Goal: Find specific page/section: Find specific page/section

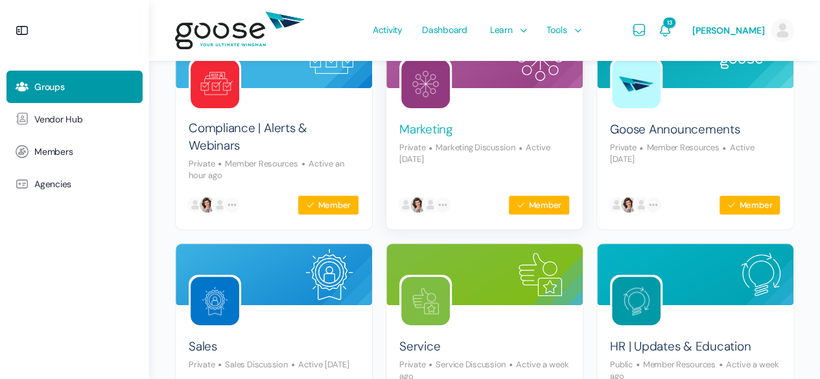
scroll to position [259, 0]
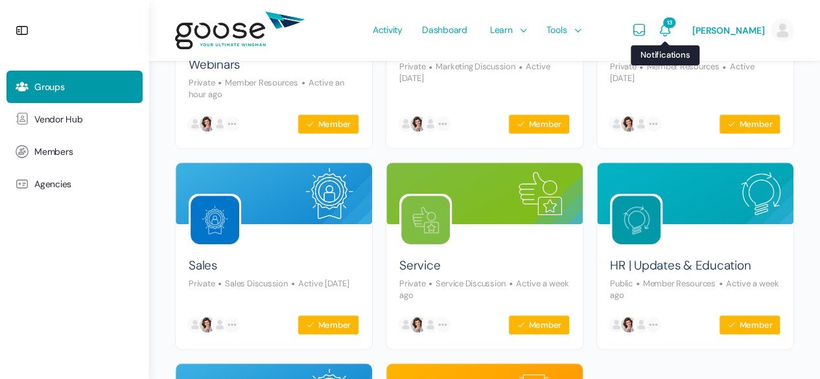
click at [673, 27] on icon "Notifications" at bounding box center [666, 31] width 16 height 16
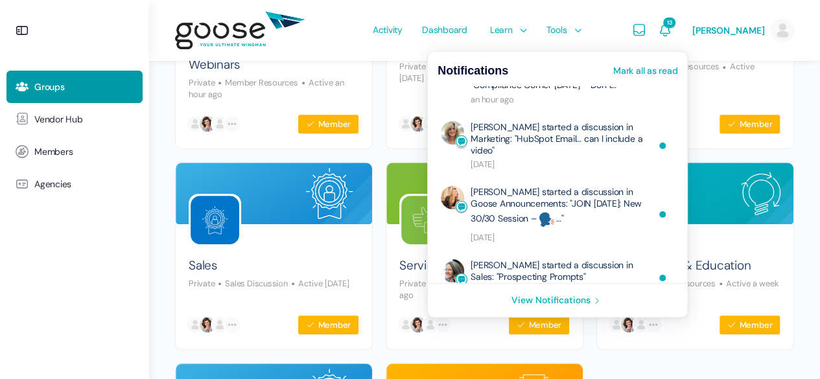
scroll to position [0, 0]
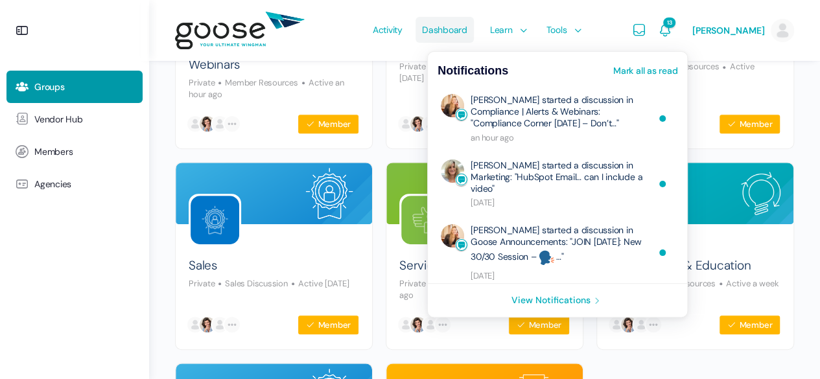
click at [443, 38] on span "Dashboard" at bounding box center [444, 29] width 45 height 61
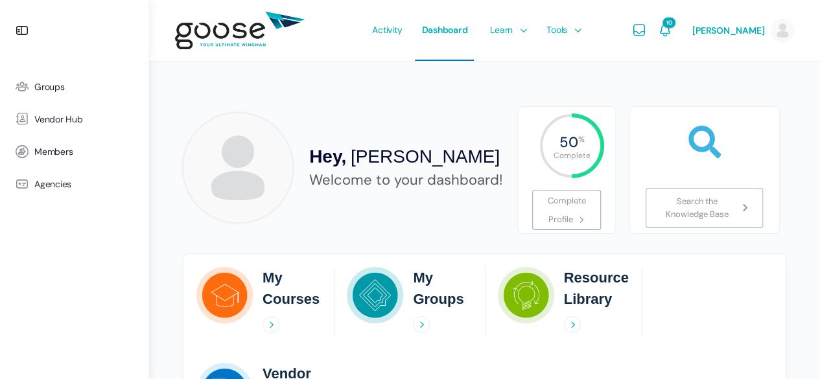
scroll to position [65, 0]
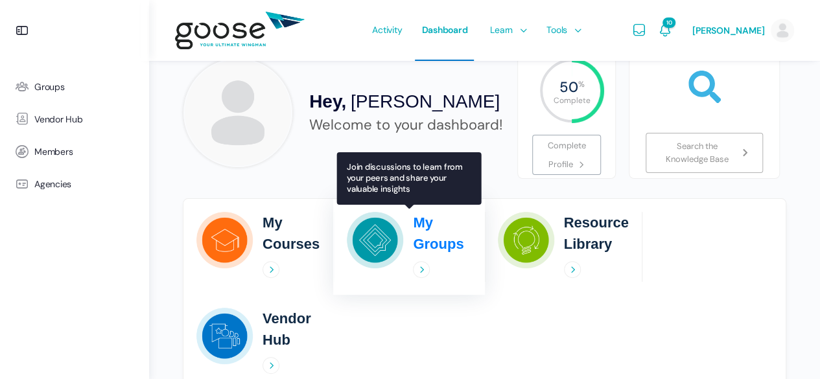
click at [423, 259] on div "My Groups" at bounding box center [442, 247] width 58 height 70
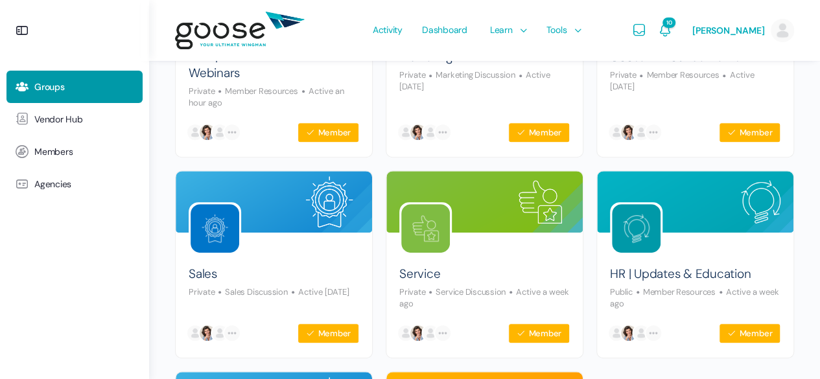
scroll to position [259, 0]
